Goal: Ask a question

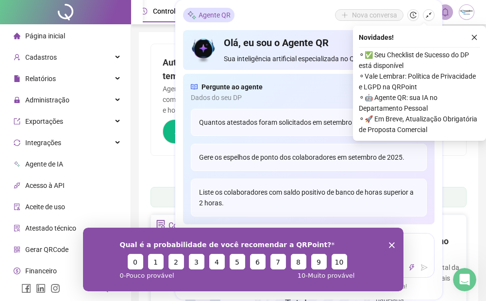
click at [305, 14] on div "Agente QR Nova conversa" at bounding box center [308, 15] width 251 height 15
click at [391, 242] on icon "Encerrar pesquisa" at bounding box center [391, 245] width 6 height 6
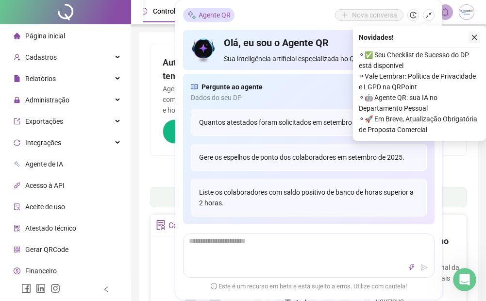
click at [475, 33] on button "button" at bounding box center [474, 38] width 12 height 12
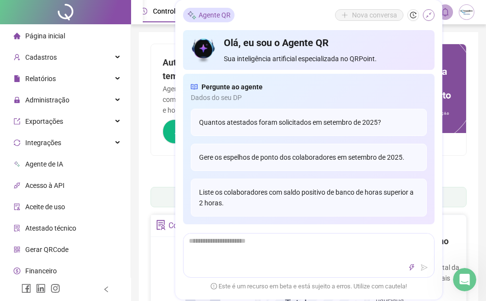
click at [428, 19] on button "button" at bounding box center [429, 15] width 12 height 12
